Goal: Task Accomplishment & Management: Manage account settings

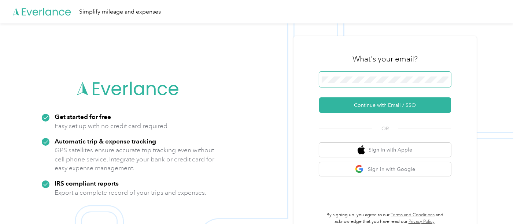
click at [351, 75] on span at bounding box center [385, 79] width 132 height 15
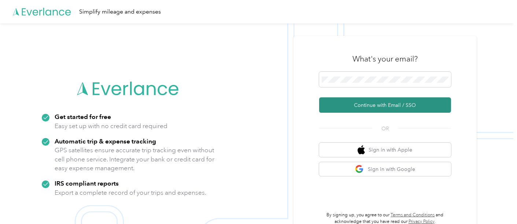
click at [374, 105] on button "Continue with Email / SSO" at bounding box center [385, 104] width 132 height 15
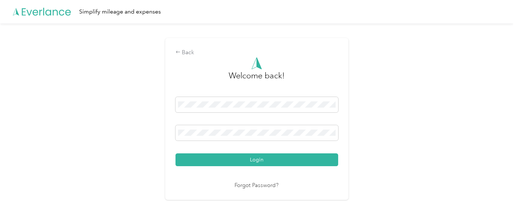
click at [244, 161] on button "Login" at bounding box center [256, 159] width 163 height 13
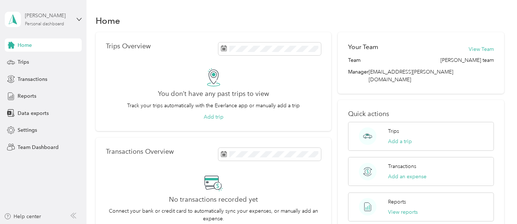
click at [43, 23] on div "Personal dashboard" at bounding box center [44, 24] width 39 height 4
click at [39, 57] on div "Team dashboard" at bounding box center [30, 60] width 39 height 8
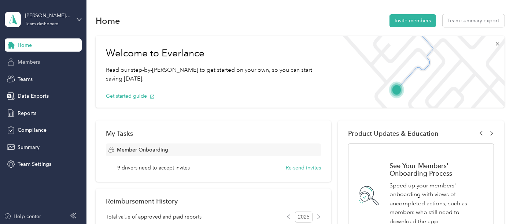
click at [36, 63] on span "Members" at bounding box center [29, 62] width 22 height 8
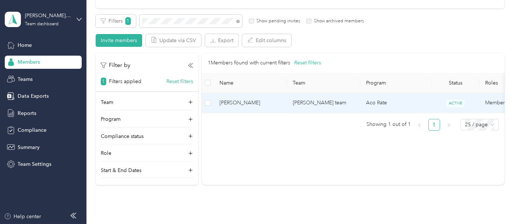
click at [231, 103] on span "[PERSON_NAME]" at bounding box center [250, 103] width 62 height 8
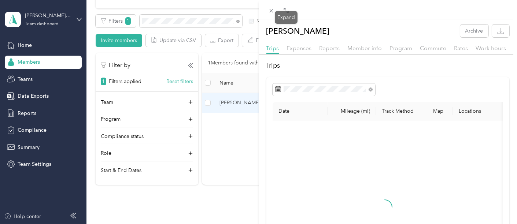
click at [285, 12] on icon at bounding box center [286, 11] width 6 height 6
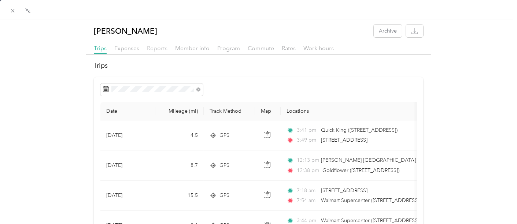
click at [156, 48] on span "Reports" at bounding box center [157, 48] width 21 height 7
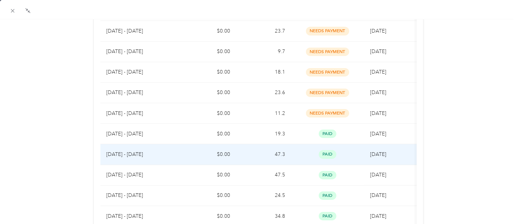
scroll to position [244, 0]
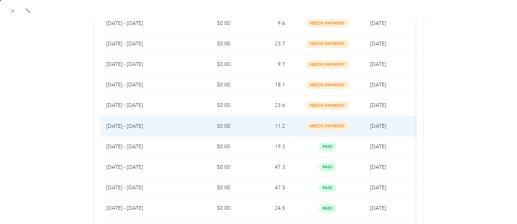
click at [131, 125] on p "[DATE] - [DATE]" at bounding box center [140, 126] width 69 height 8
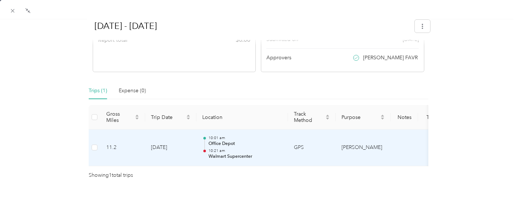
scroll to position [149, 0]
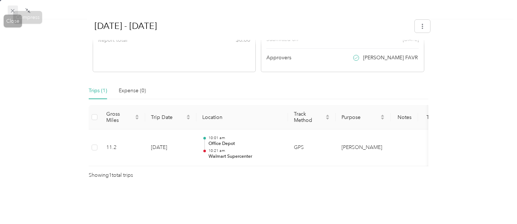
click at [10, 12] on icon at bounding box center [13, 11] width 6 height 6
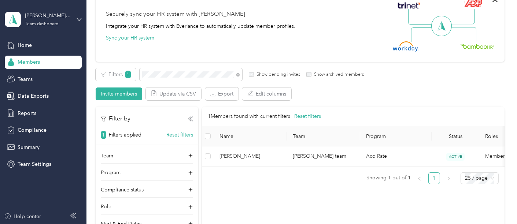
scroll to position [81, 0]
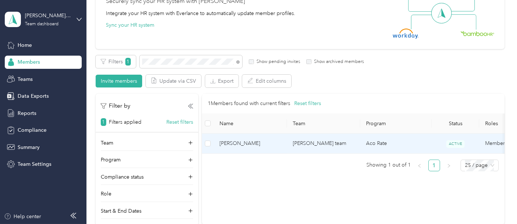
click at [233, 142] on span "[PERSON_NAME]" at bounding box center [250, 144] width 62 height 8
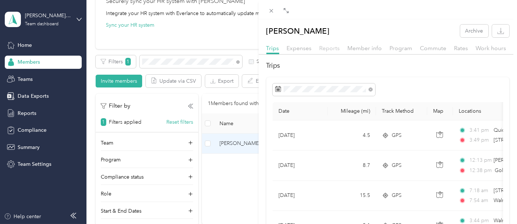
click at [330, 51] on span "Reports" at bounding box center [329, 48] width 21 height 7
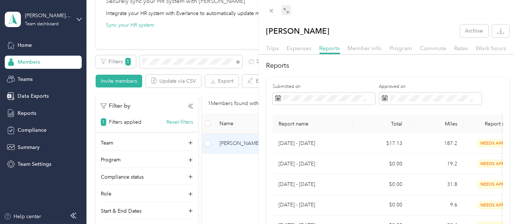
click at [291, 12] on div at bounding box center [388, 9] width 259 height 19
click at [288, 11] on icon at bounding box center [286, 11] width 6 height 6
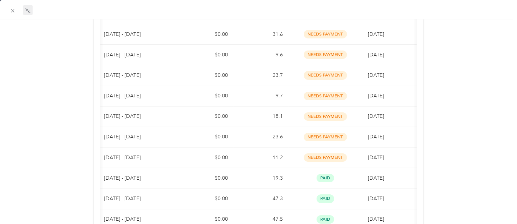
scroll to position [225, 0]
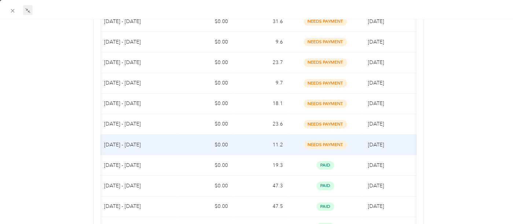
drag, startPoint x: 100, startPoint y: 120, endPoint x: 408, endPoint y: 143, distance: 308.8
click at [408, 143] on table "Report name Total Miles Report status Submitted on [DATE] - [DATE] $17.13 187.2…" at bounding box center [257, 156] width 319 height 533
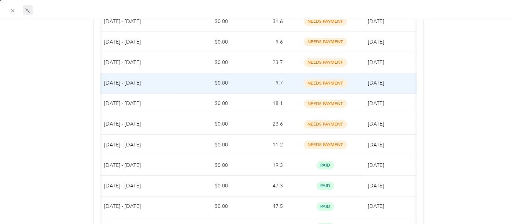
copy table "Report name Total Miles Report status Submitted on [DATE] - [DATE] $17.13 187.2…"
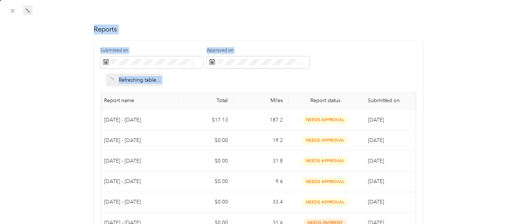
scroll to position [37, 0]
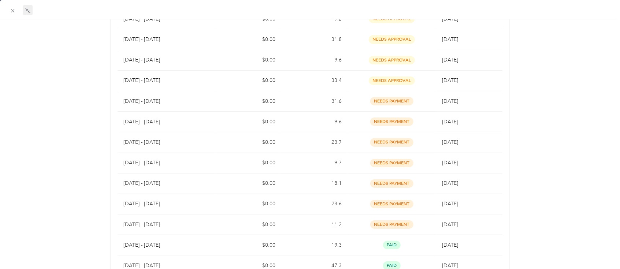
scroll to position [145, 0]
drag, startPoint x: 508, startPoint y: 1, endPoint x: 66, endPoint y: 146, distance: 465.7
click at [66, 146] on div "[PERSON_NAME] Archive Trips Expenses Reports Member info Program Commute Rates …" at bounding box center [310, 210] width 620 height 660
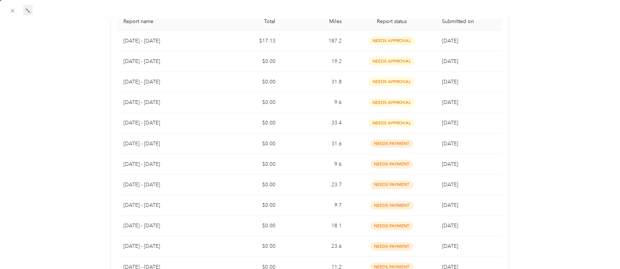
scroll to position [103, 0]
